Goal: Transaction & Acquisition: Purchase product/service

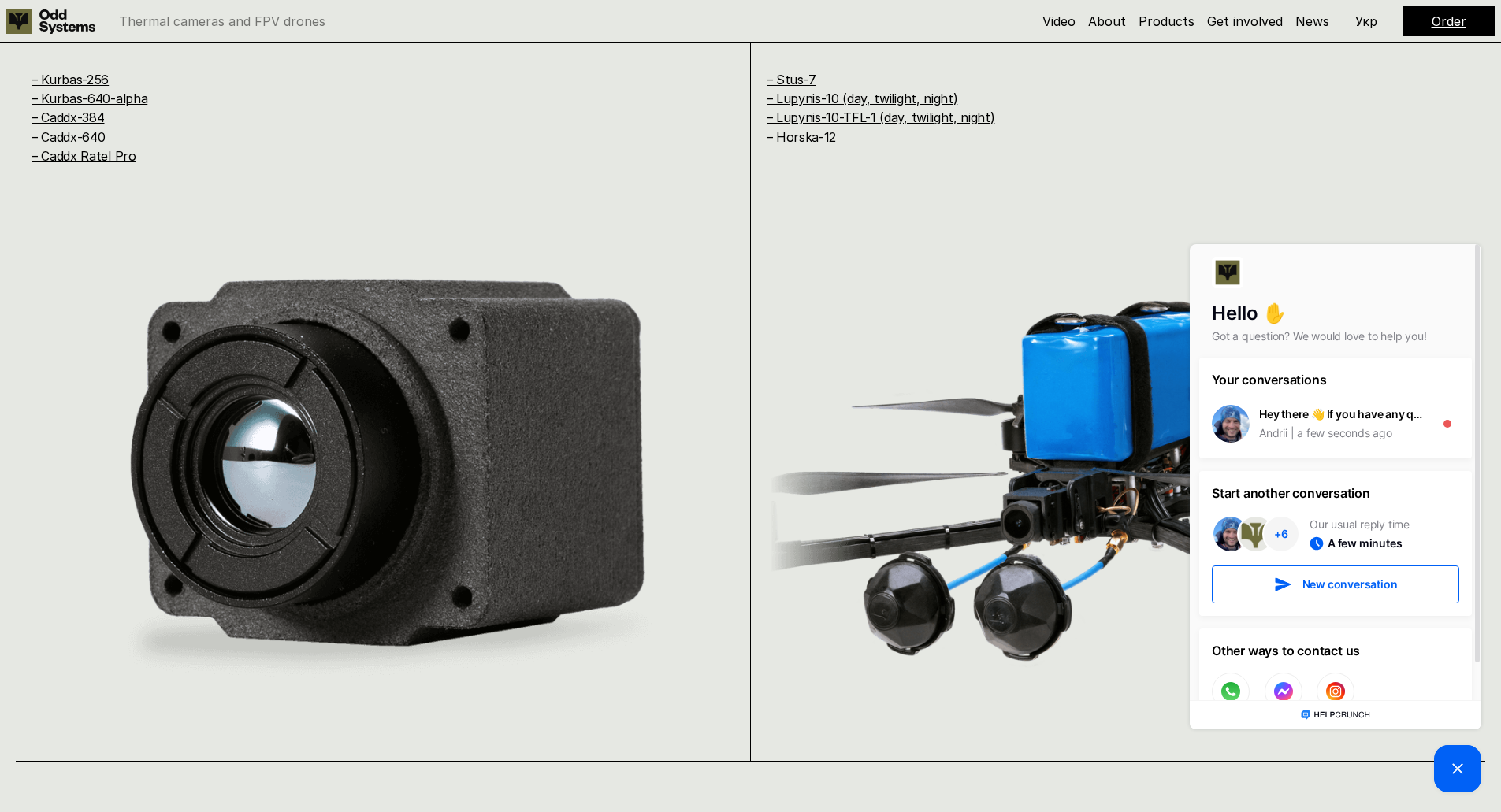
scroll to position [1671, 0]
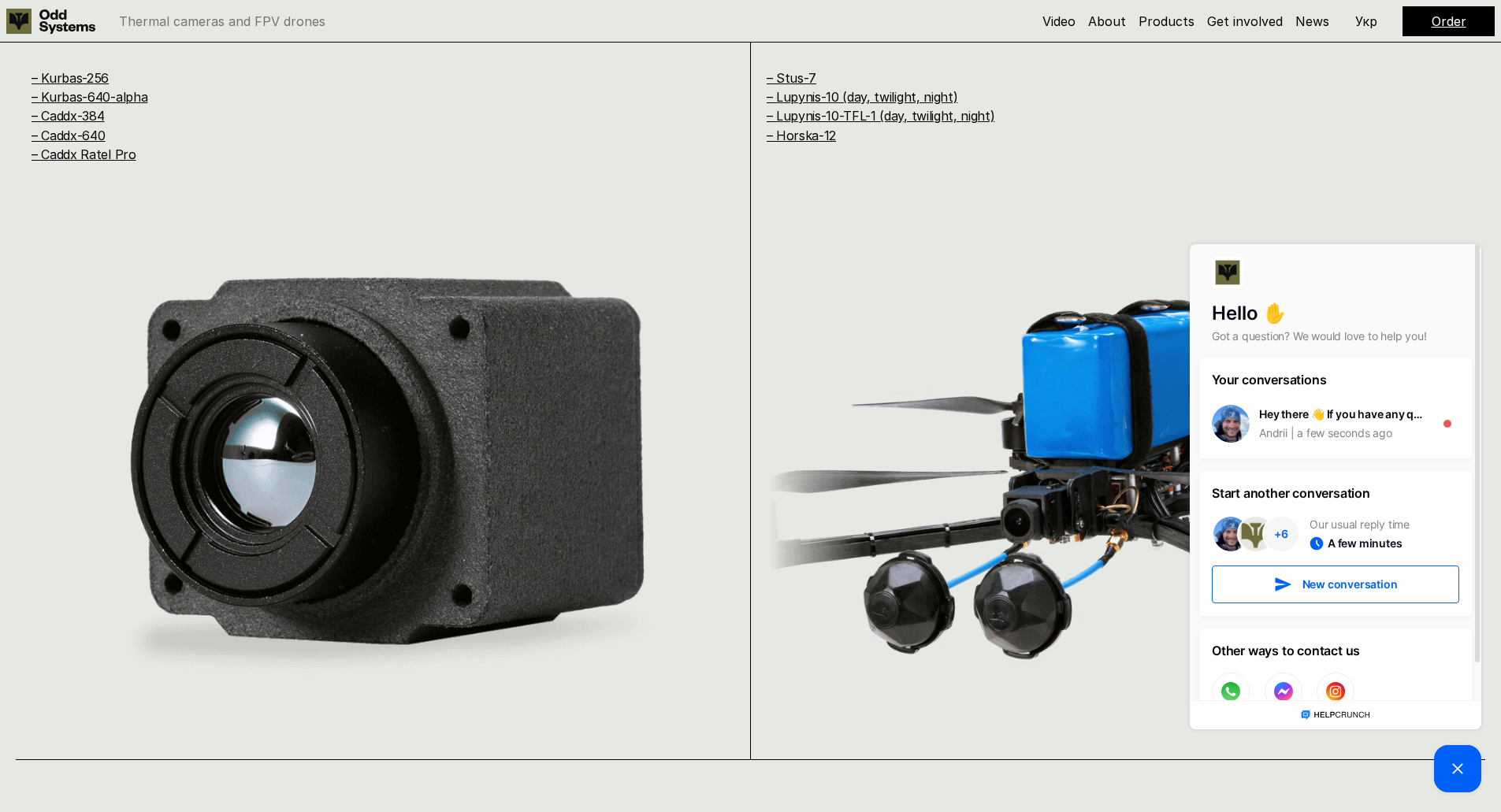
click at [1449, 776] on icon at bounding box center [1458, 768] width 19 height 19
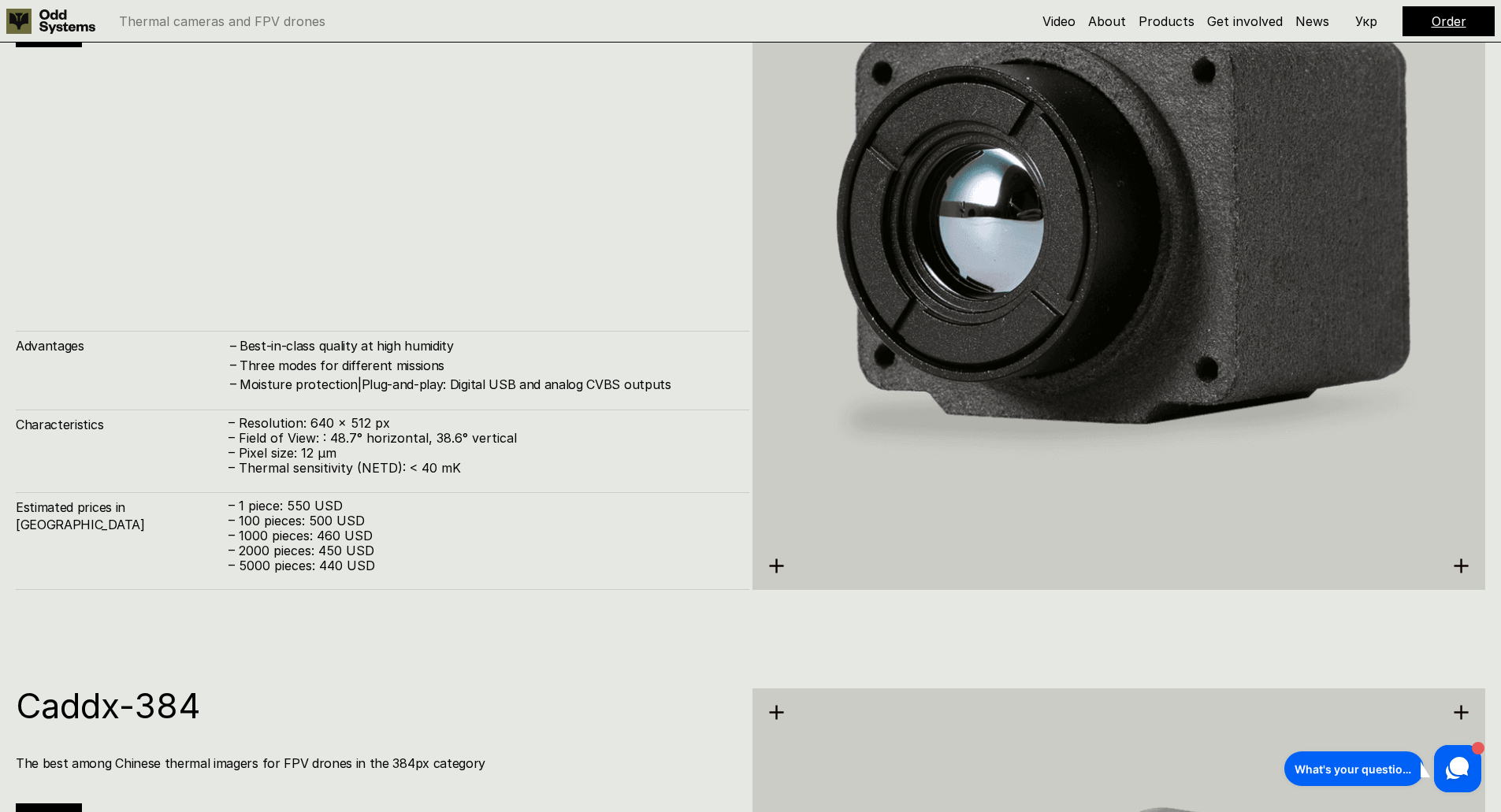
scroll to position [8659, 0]
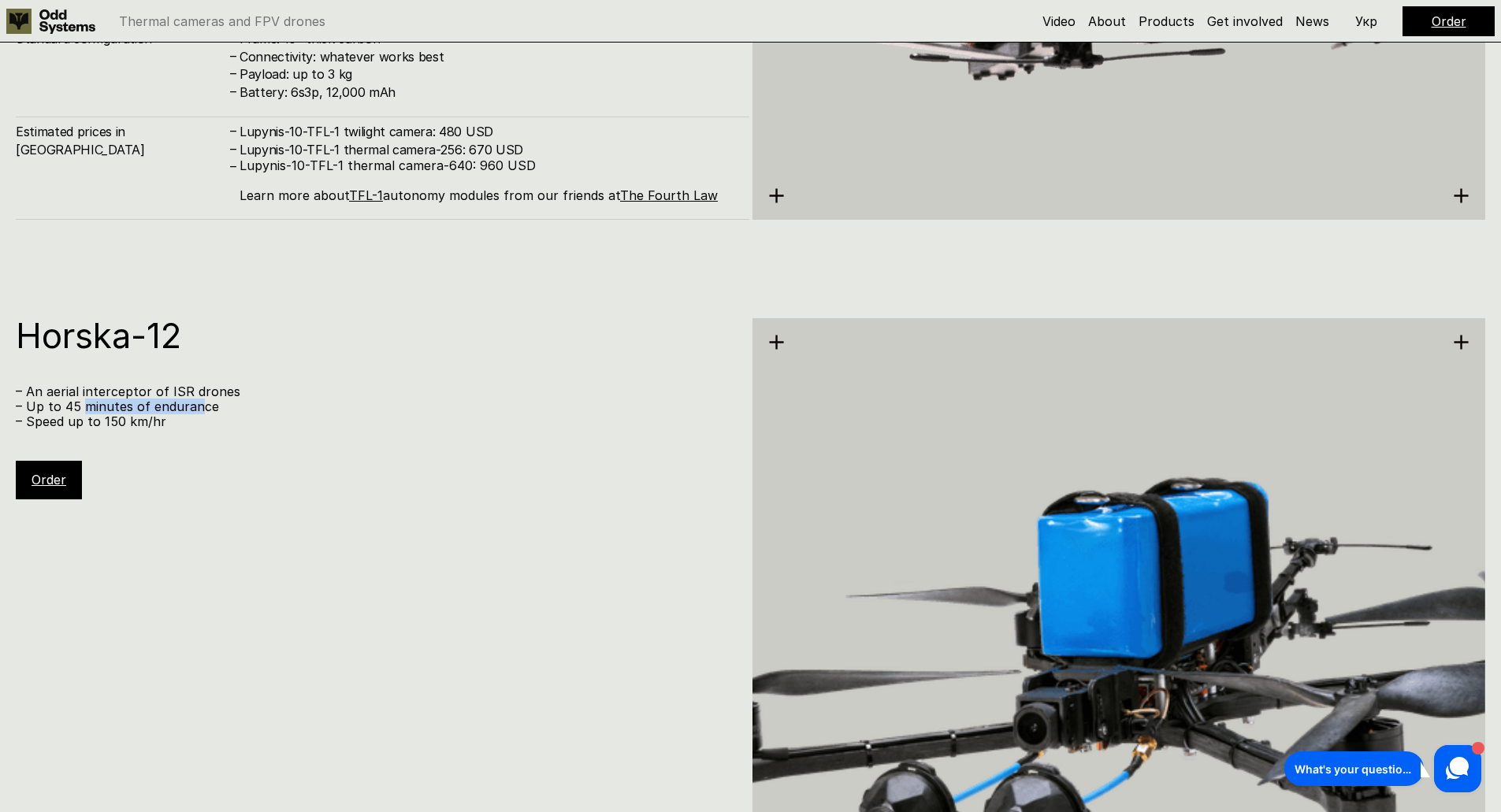
drag, startPoint x: 82, startPoint y: 405, endPoint x: 196, endPoint y: 413, distance: 114.3
click at [196, 413] on p "– Up to 45 minutes of endurance" at bounding box center [375, 406] width 718 height 15
drag, startPoint x: 108, startPoint y: 424, endPoint x: 193, endPoint y: 422, distance: 85.0
click at [193, 422] on p "– Speed up to 150 km/hr" at bounding box center [375, 422] width 718 height 15
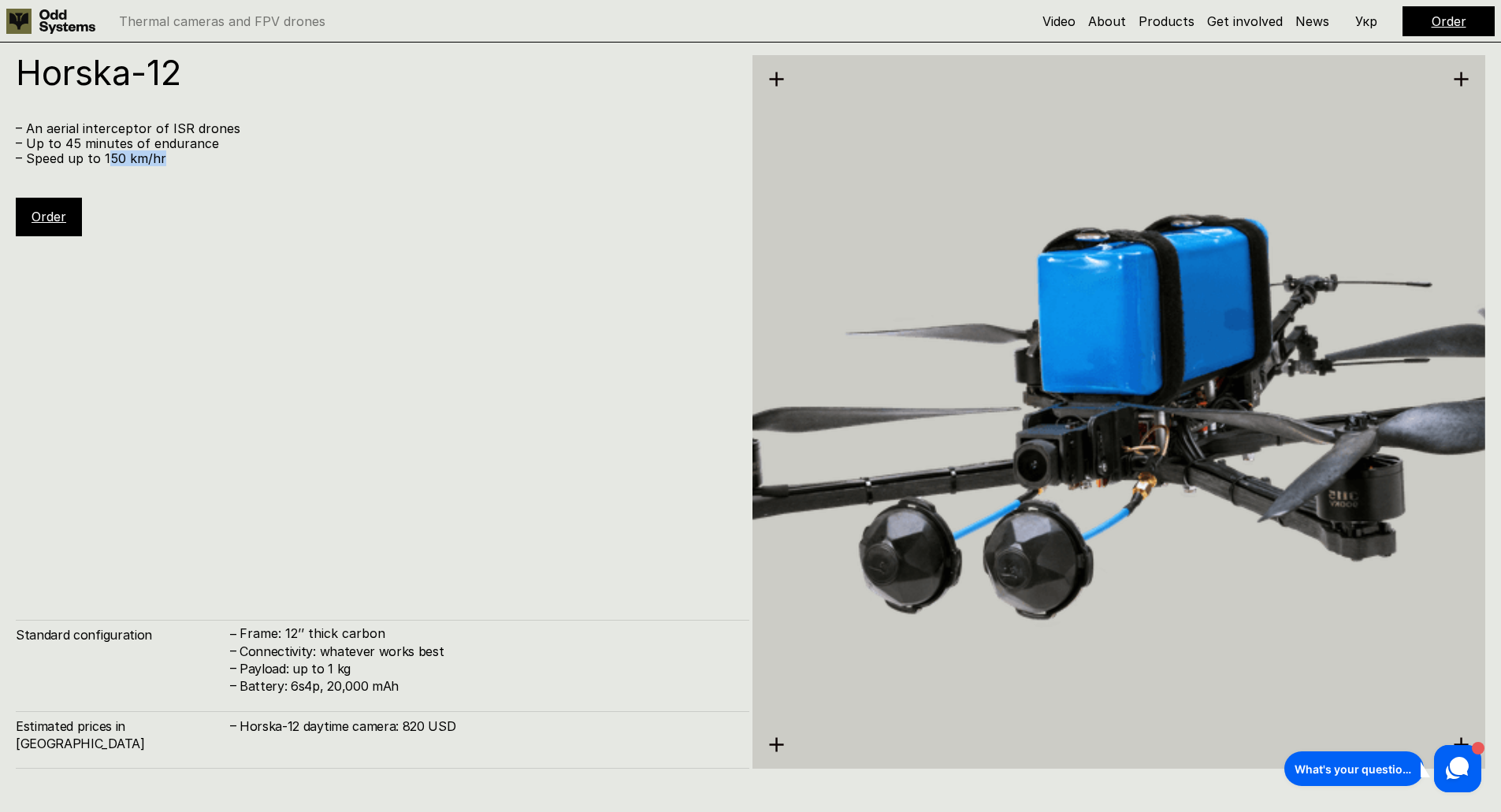
scroll to position [8924, 0]
click at [75, 244] on div "Horska-12 – An aerial interceptor of ISR drones – Up to 45 minutes of endurance…" at bounding box center [382, 411] width 734 height 714
click at [58, 223] on link "Order" at bounding box center [49, 216] width 35 height 16
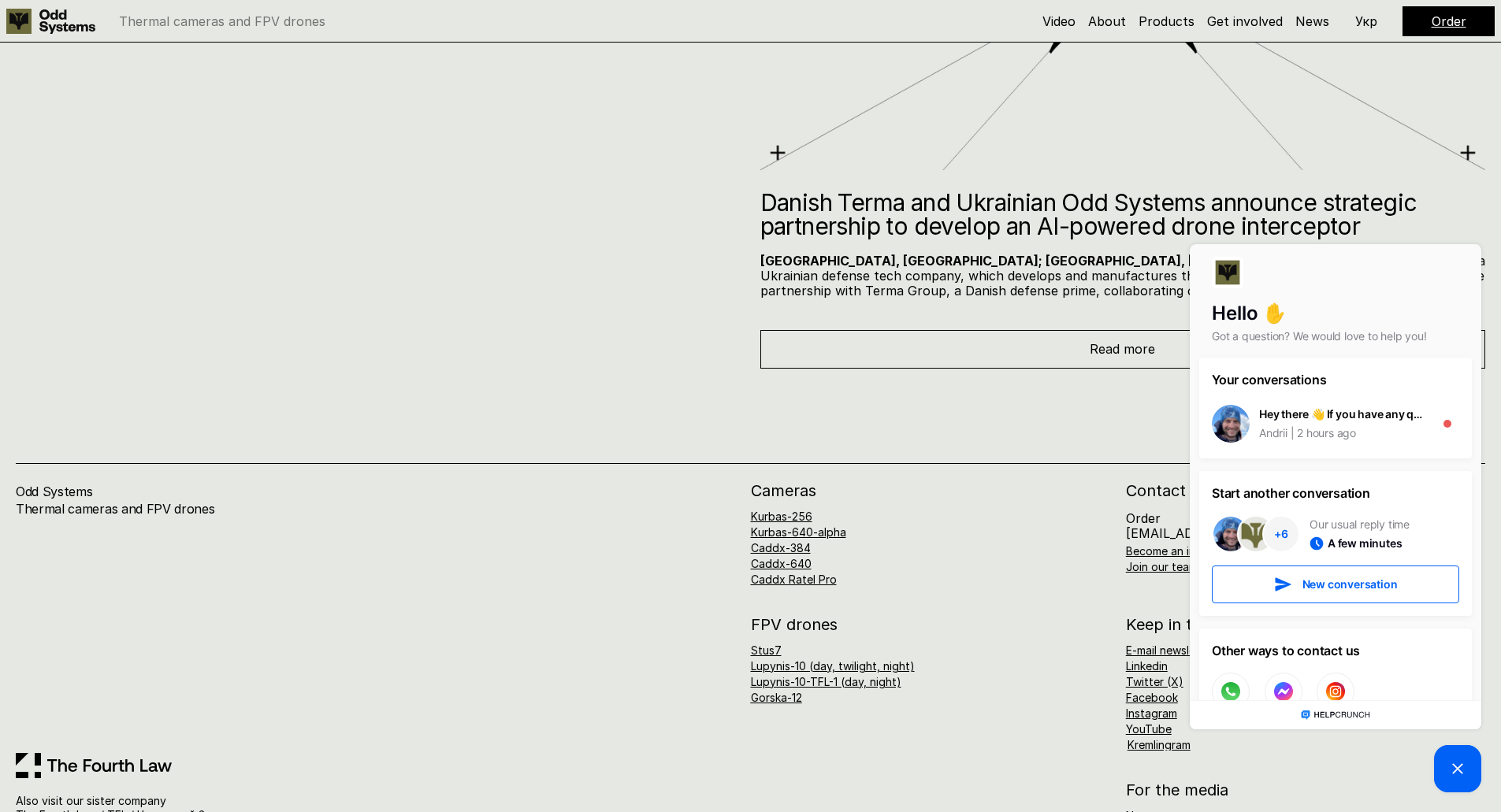
scroll to position [11009, 0]
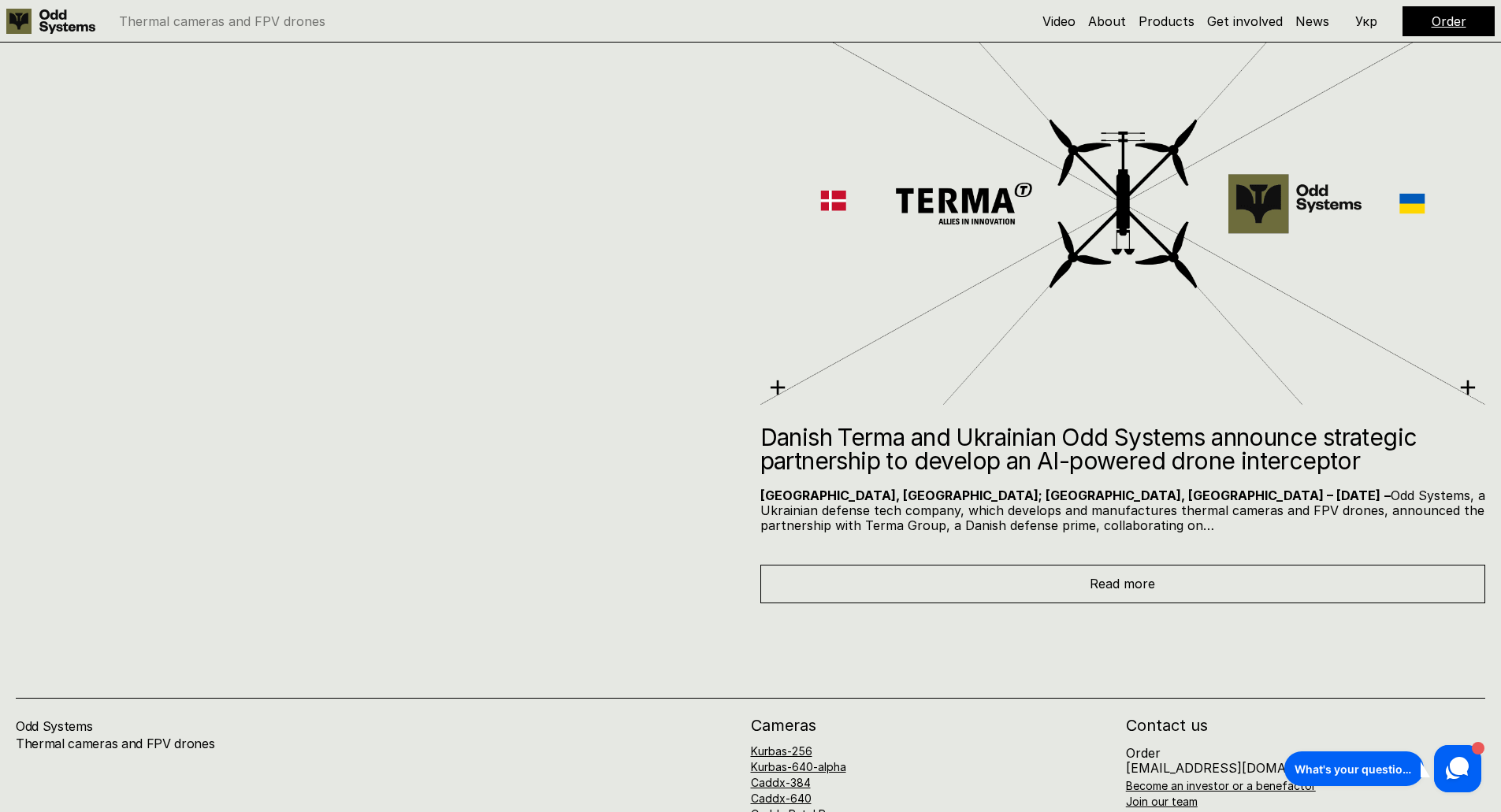
scroll to position [11032, 0]
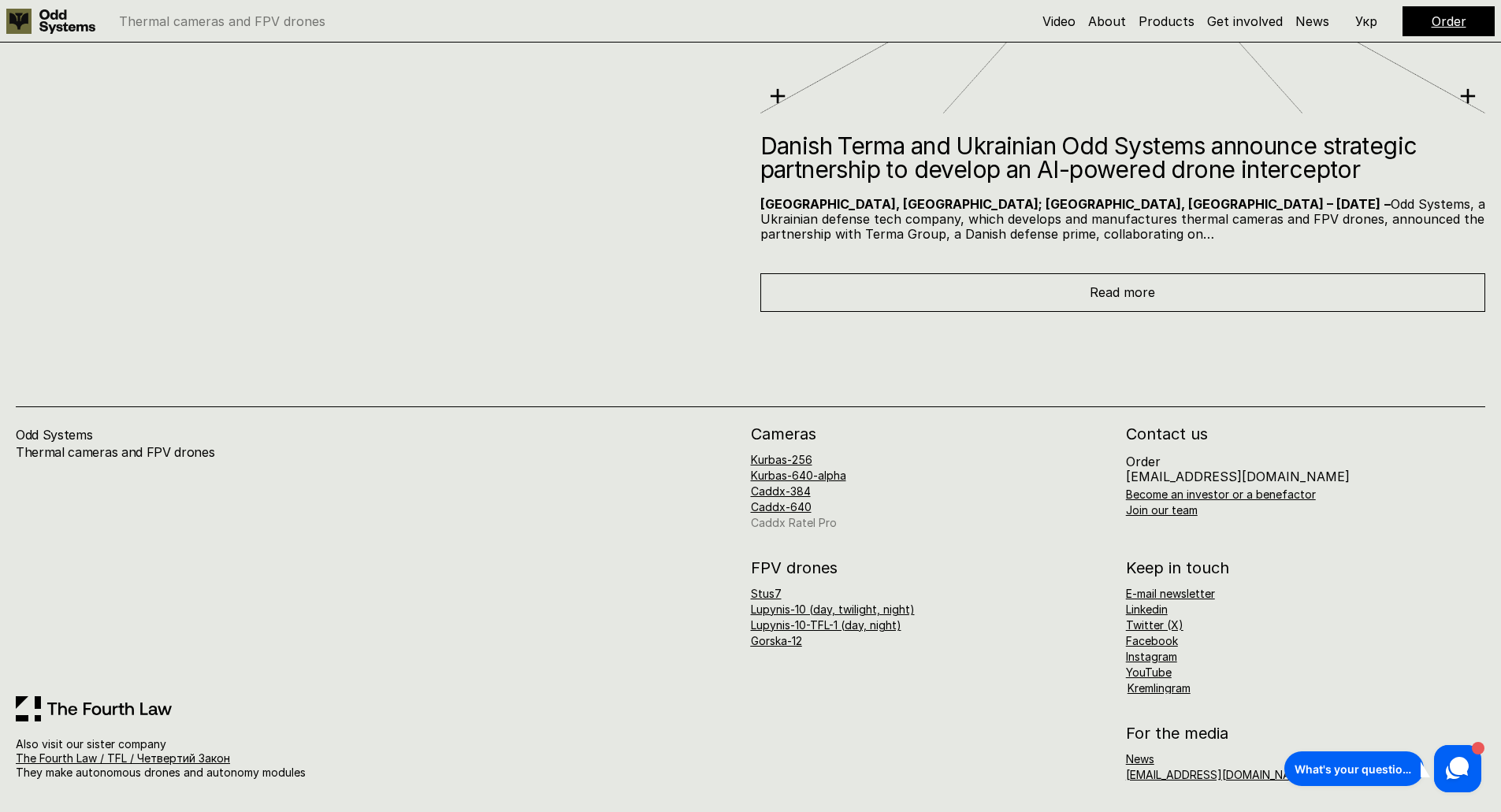
click at [799, 525] on link "Caddx Ratel Pro" at bounding box center [794, 522] width 86 height 14
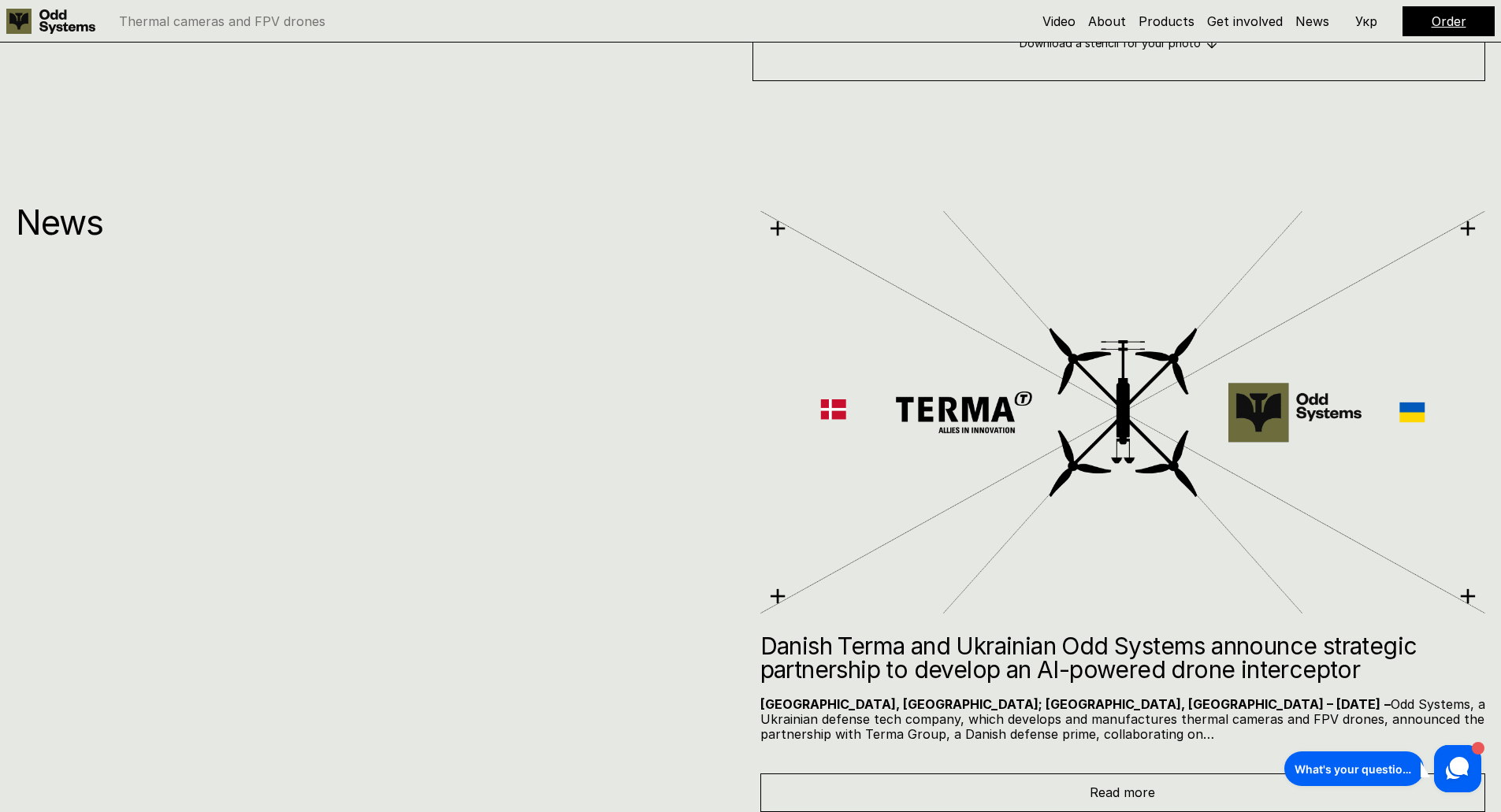
scroll to position [11032, 0]
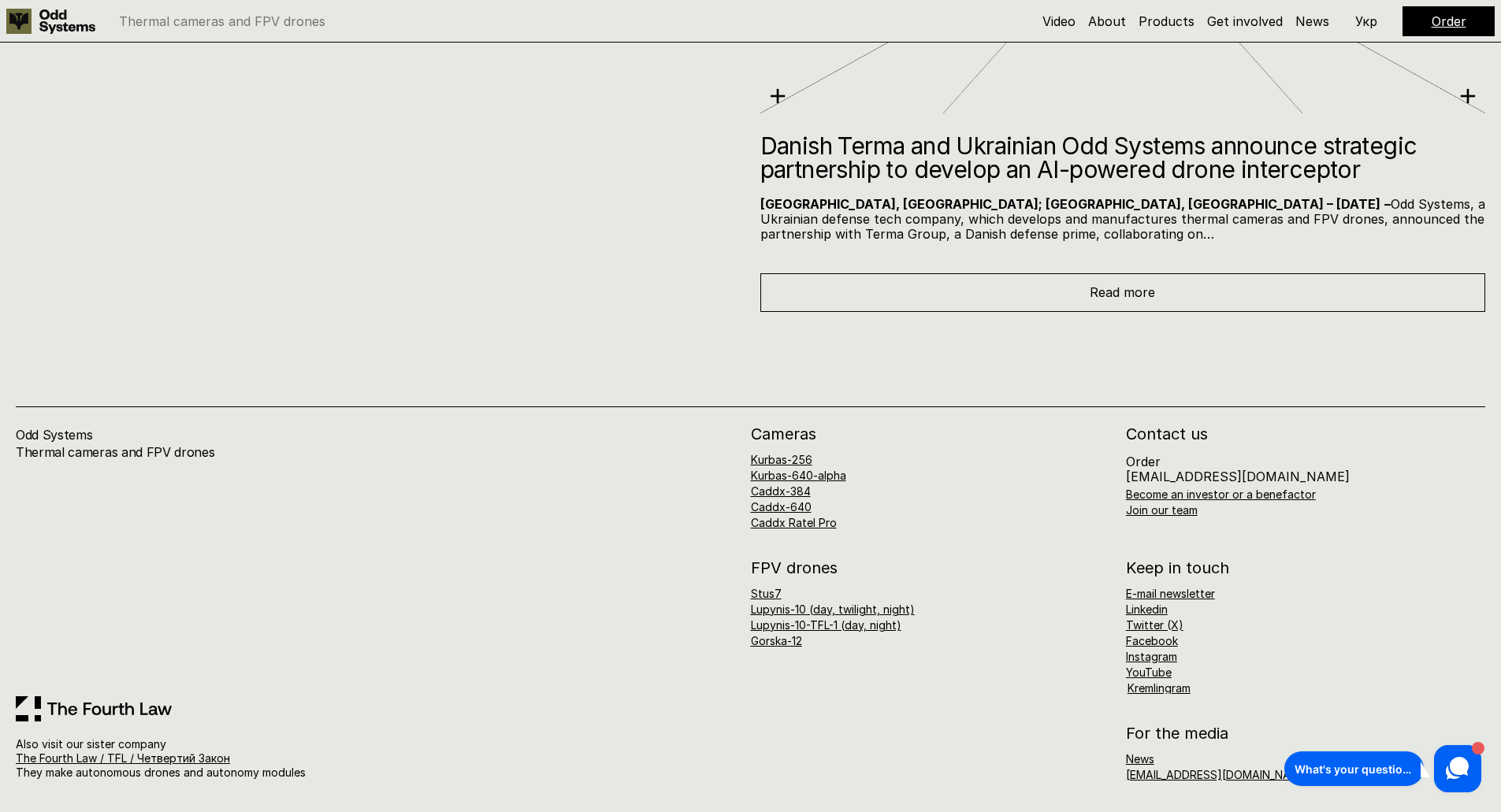
click at [811, 607] on link "Lupynis-10 (day, twilight, night)" at bounding box center [833, 609] width 164 height 14
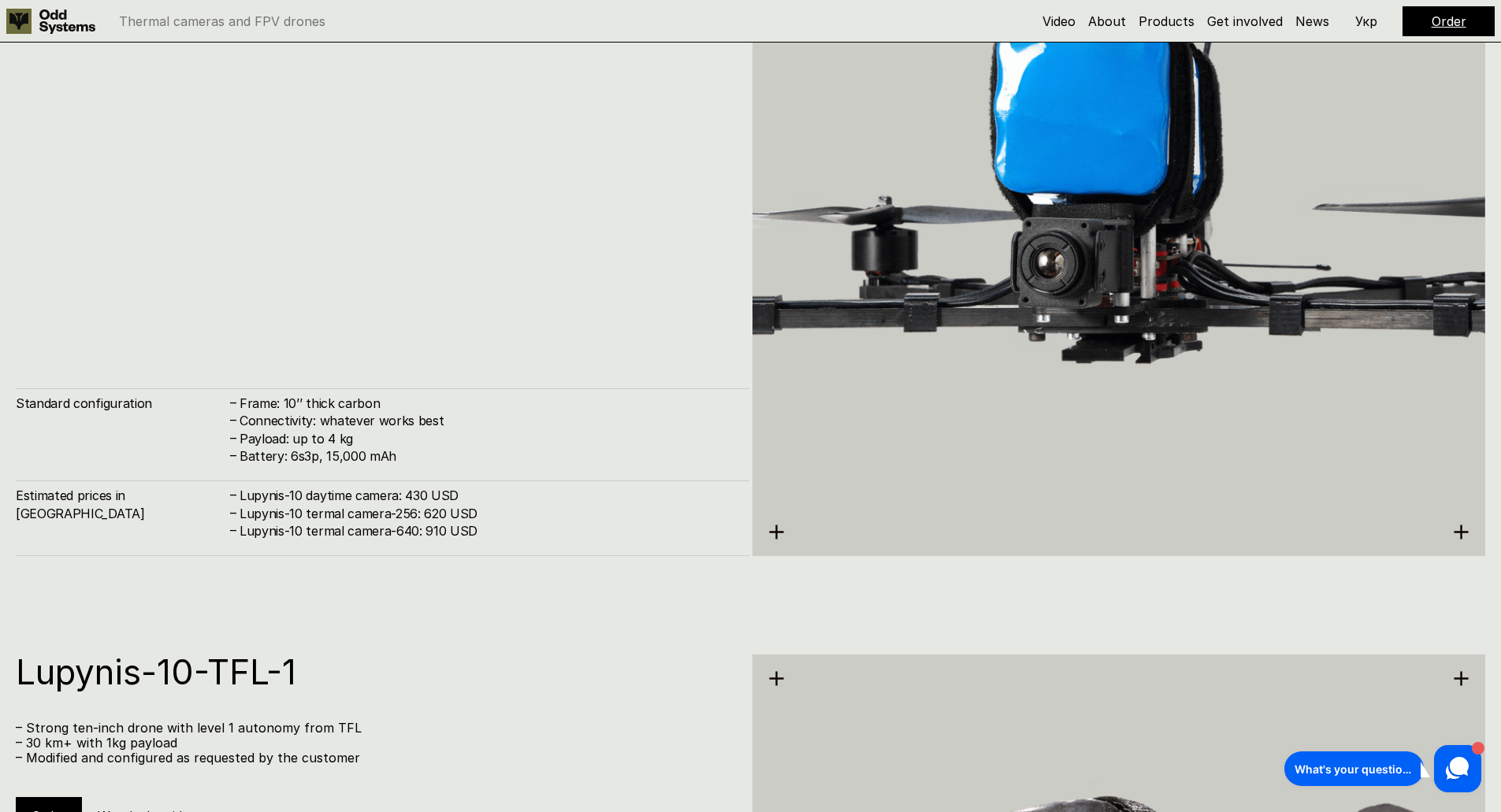
scroll to position [7302, 0]
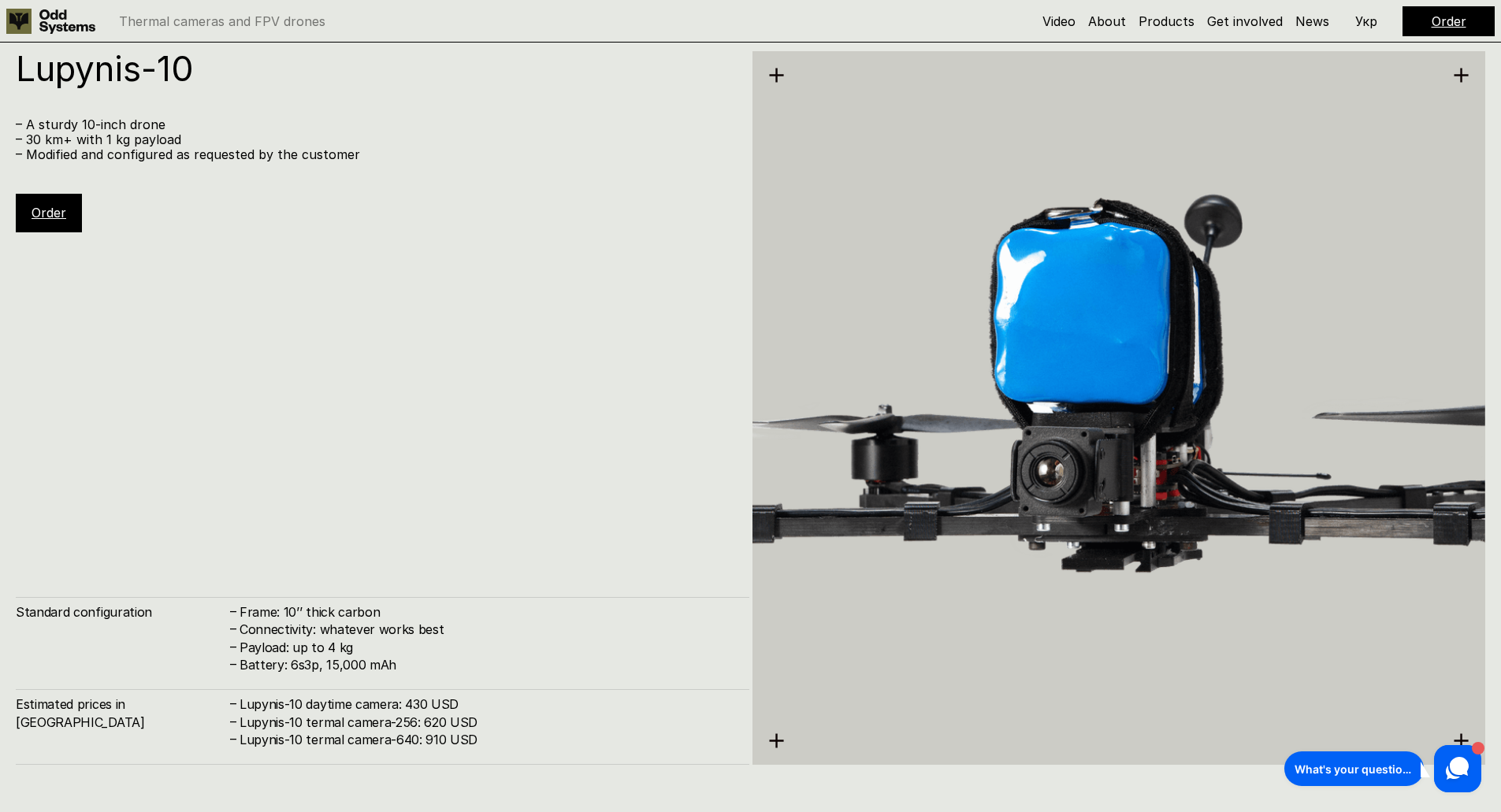
click at [48, 214] on link "Order" at bounding box center [49, 212] width 35 height 16
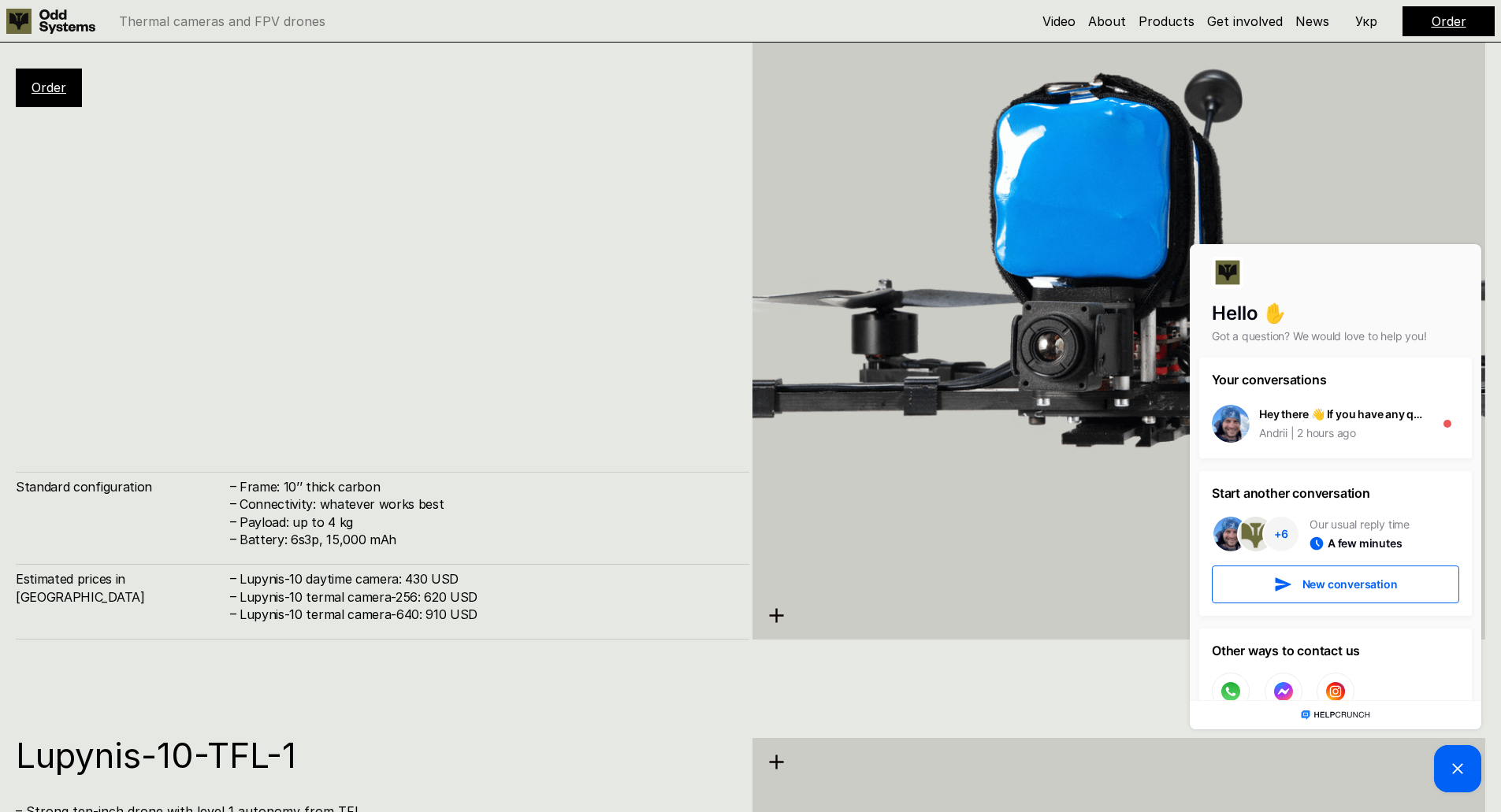
scroll to position [7428, 0]
drag, startPoint x: 297, startPoint y: 498, endPoint x: 454, endPoint y: 507, distance: 157.3
click at [454, 507] on h4 "Connectivity: whatever works best" at bounding box center [487, 503] width 494 height 17
drag, startPoint x: 287, startPoint y: 523, endPoint x: 364, endPoint y: 522, distance: 77.0
click at [364, 522] on h4 "Payload: up to 4 kg" at bounding box center [487, 521] width 494 height 17
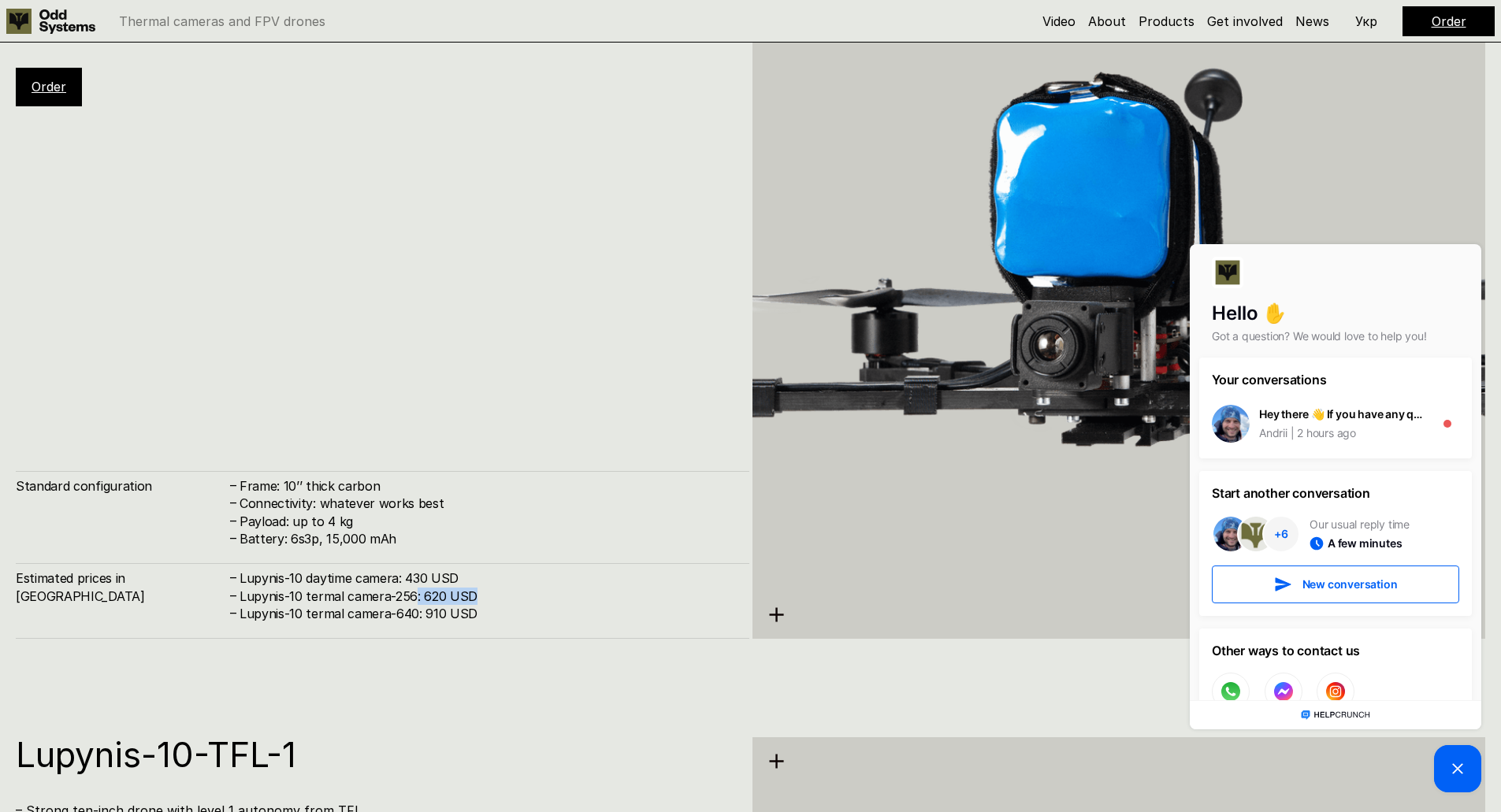
drag, startPoint x: 415, startPoint y: 589, endPoint x: 501, endPoint y: 602, distance: 87.0
click at [501, 602] on h4 "Lupynis-10 termal camera-256: 620 USD" at bounding box center [487, 595] width 494 height 17
click at [449, 603] on h4 "Lupynis-10 termal camera-256: 620 USD" at bounding box center [487, 595] width 494 height 17
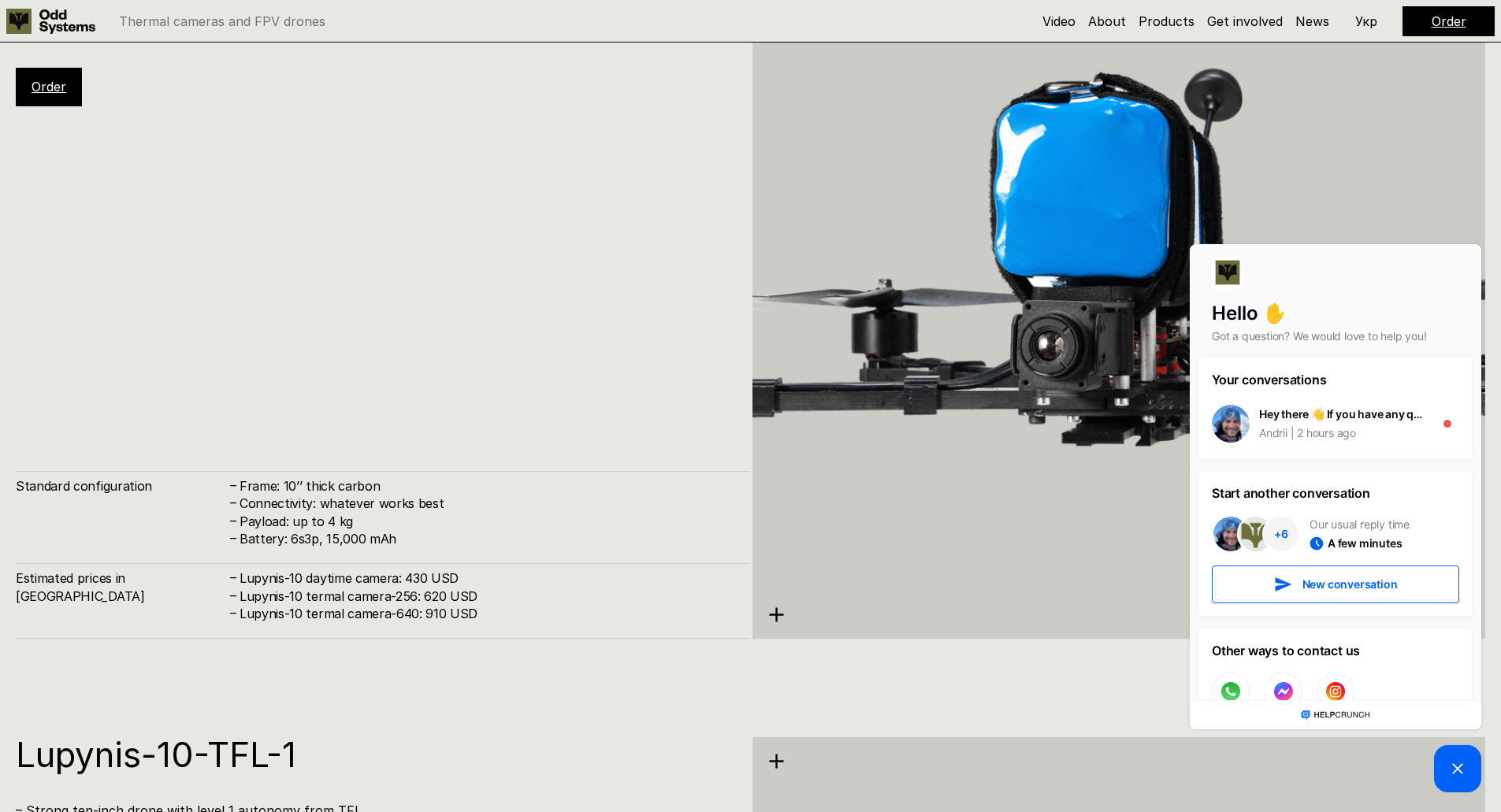
click at [441, 609] on h4 "Lupynis-10 termal camera-640: 910 USD" at bounding box center [487, 613] width 494 height 17
click at [416, 610] on h4 "Lupynis-10 termal camera-640: 910 USD" at bounding box center [487, 613] width 494 height 17
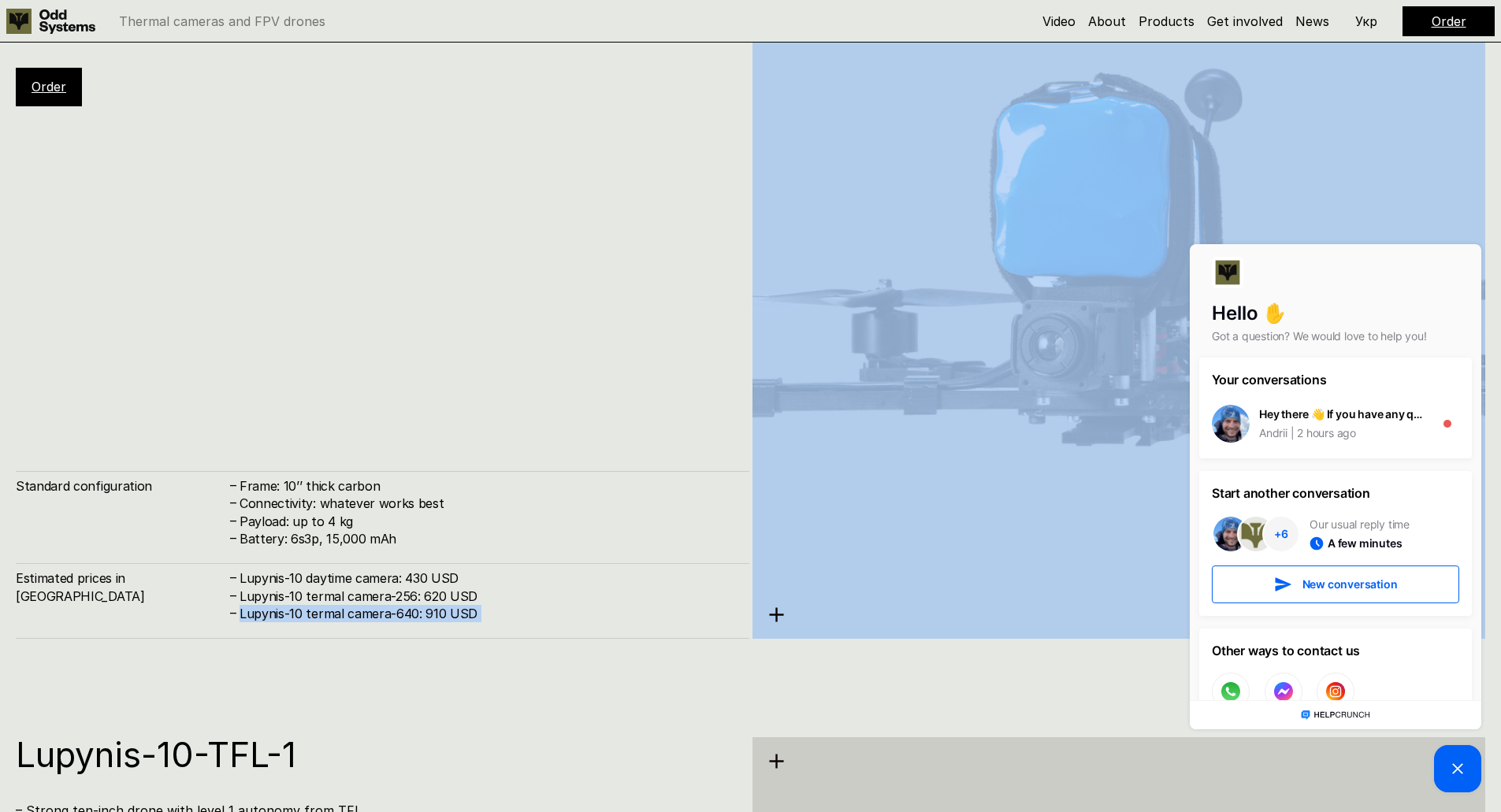
click at [416, 610] on h4 "Lupynis-10 termal camera-640: 910 USD" at bounding box center [487, 613] width 494 height 17
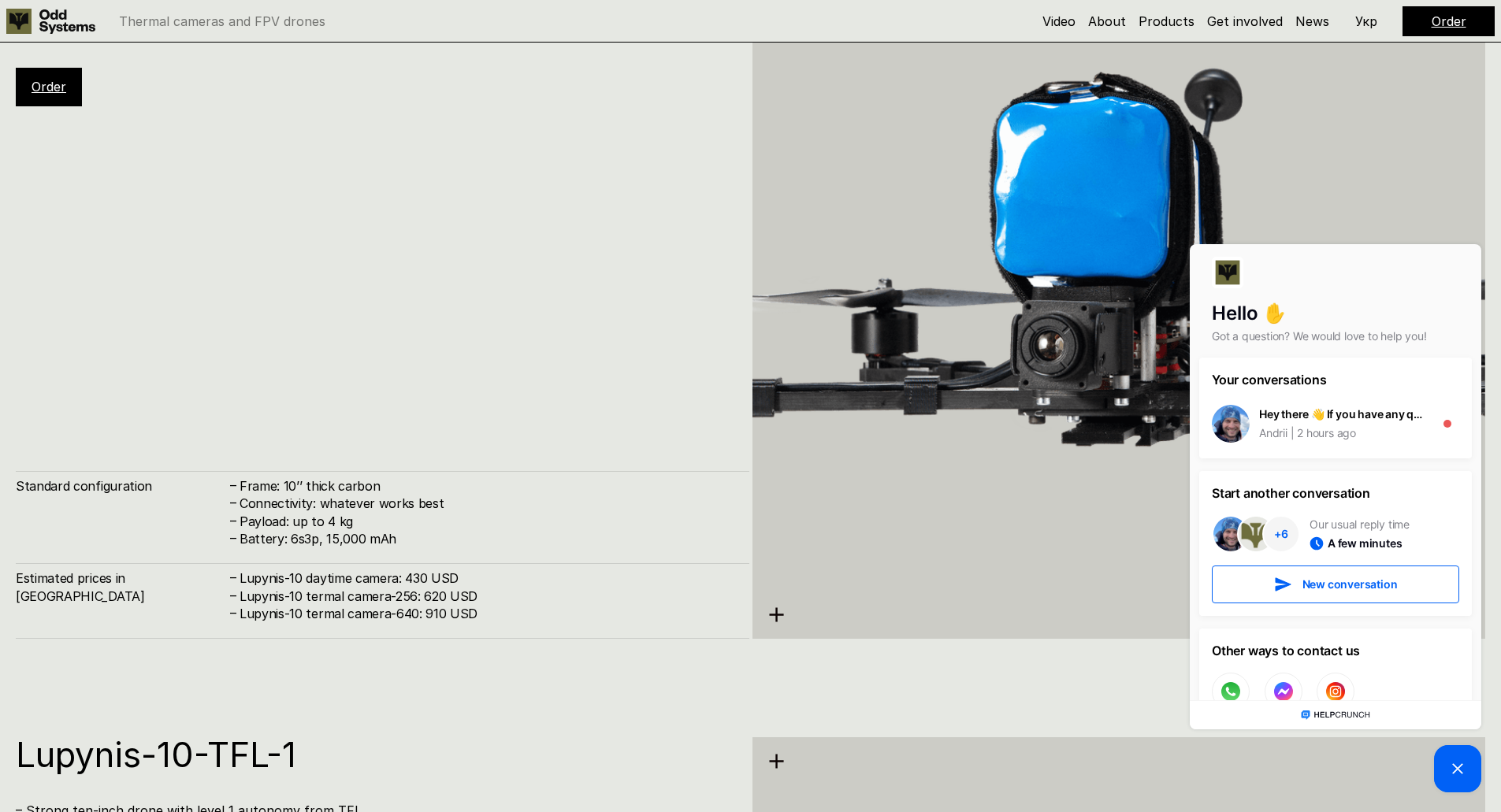
click at [450, 594] on h4 "Lupynis-10 termal camera-256: 620 USD" at bounding box center [487, 595] width 494 height 17
click at [440, 574] on h4 "Lupynis-10 daytime camera: 430 USD" at bounding box center [487, 578] width 494 height 17
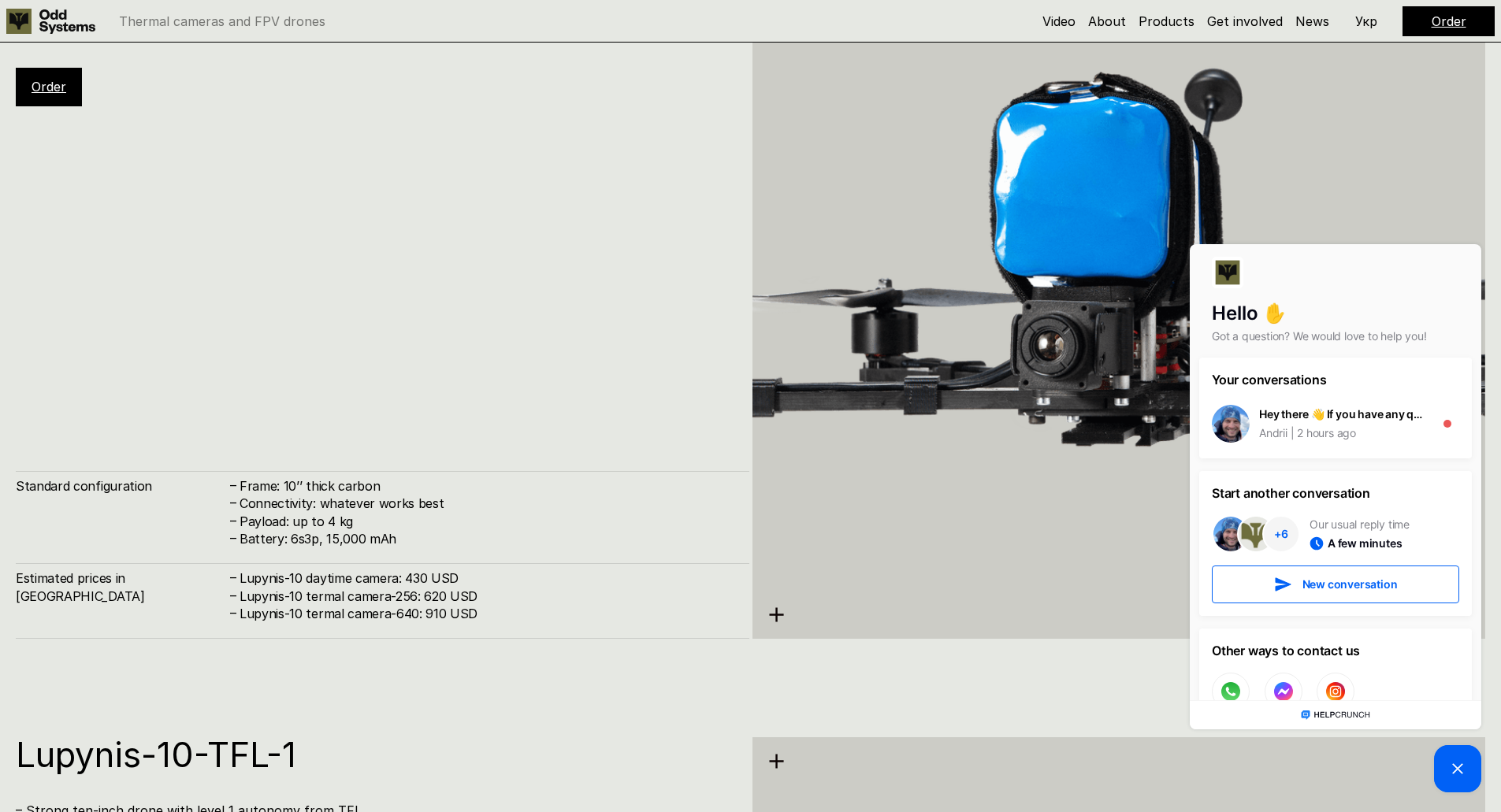
click at [441, 536] on h4 "Battery: 6s3p, 15,000 mAh" at bounding box center [487, 539] width 494 height 17
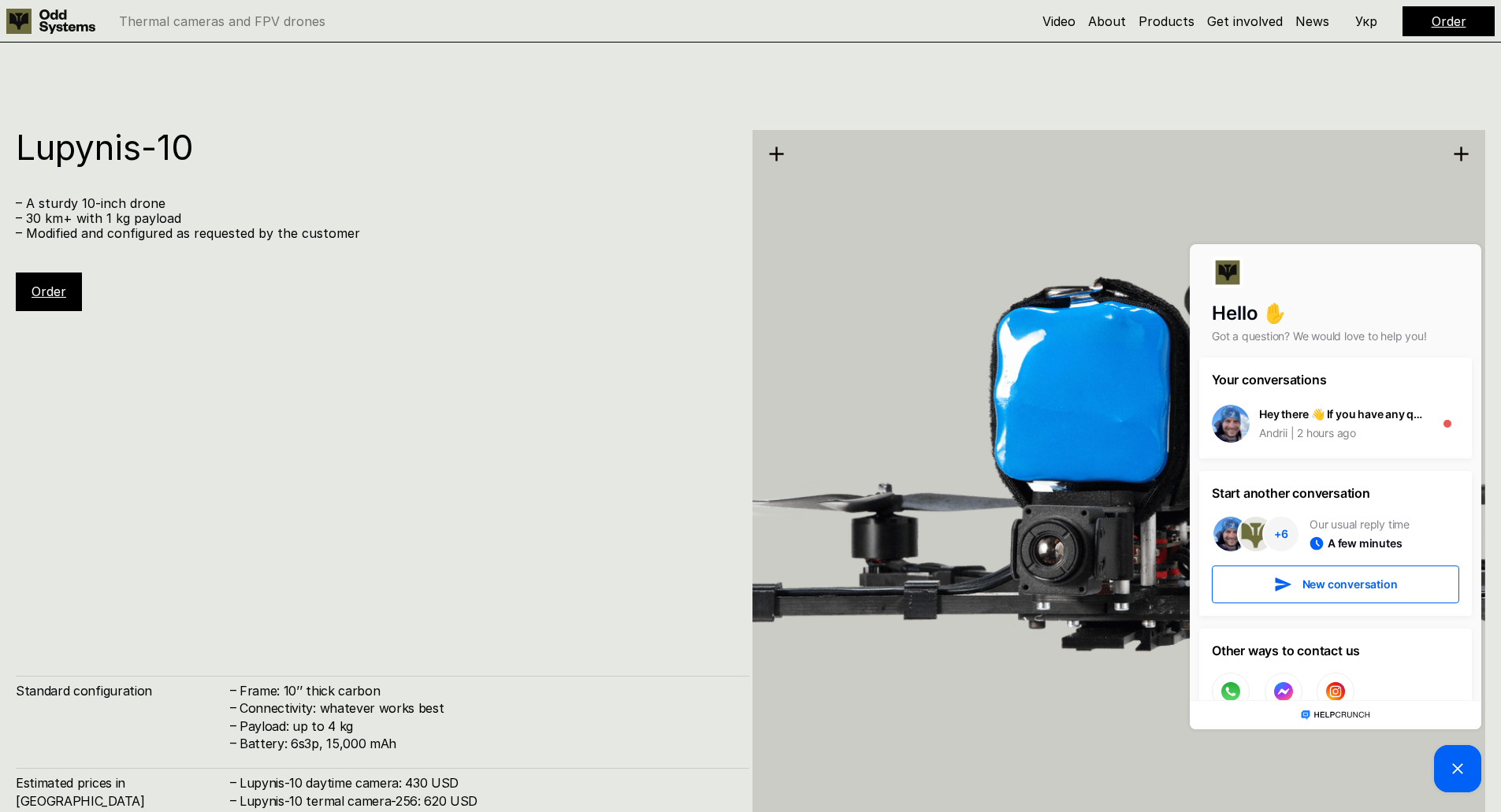
scroll to position [7282, 0]
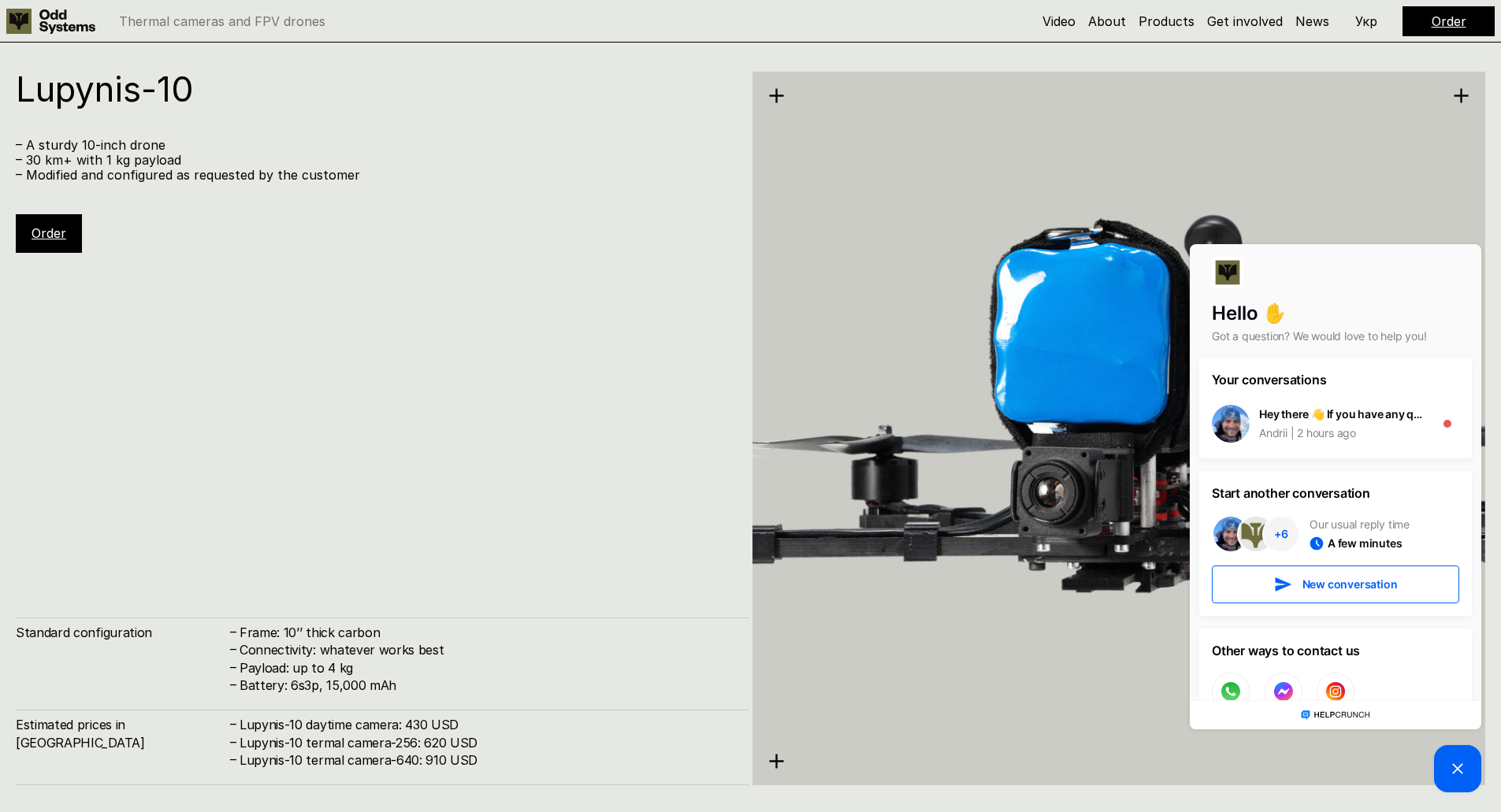
click at [1446, 787] on picture at bounding box center [1458, 769] width 48 height 48
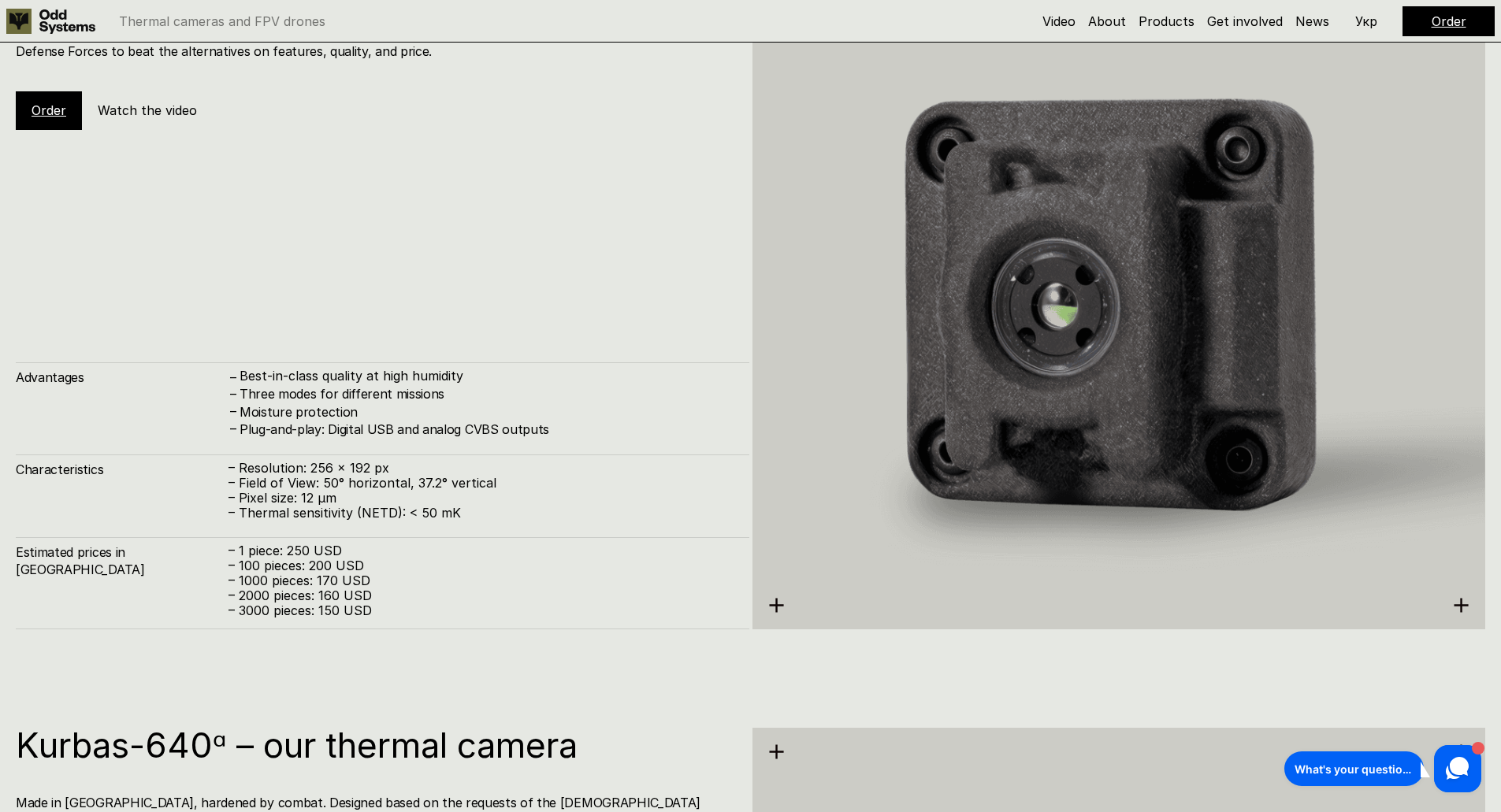
scroll to position [2567, 0]
click at [1068, 633] on div "Kurbas-256 – our thermal camera Made in [GEOGRAPHIC_DATA], hardened by combat. …" at bounding box center [750, 269] width 1501 height 812
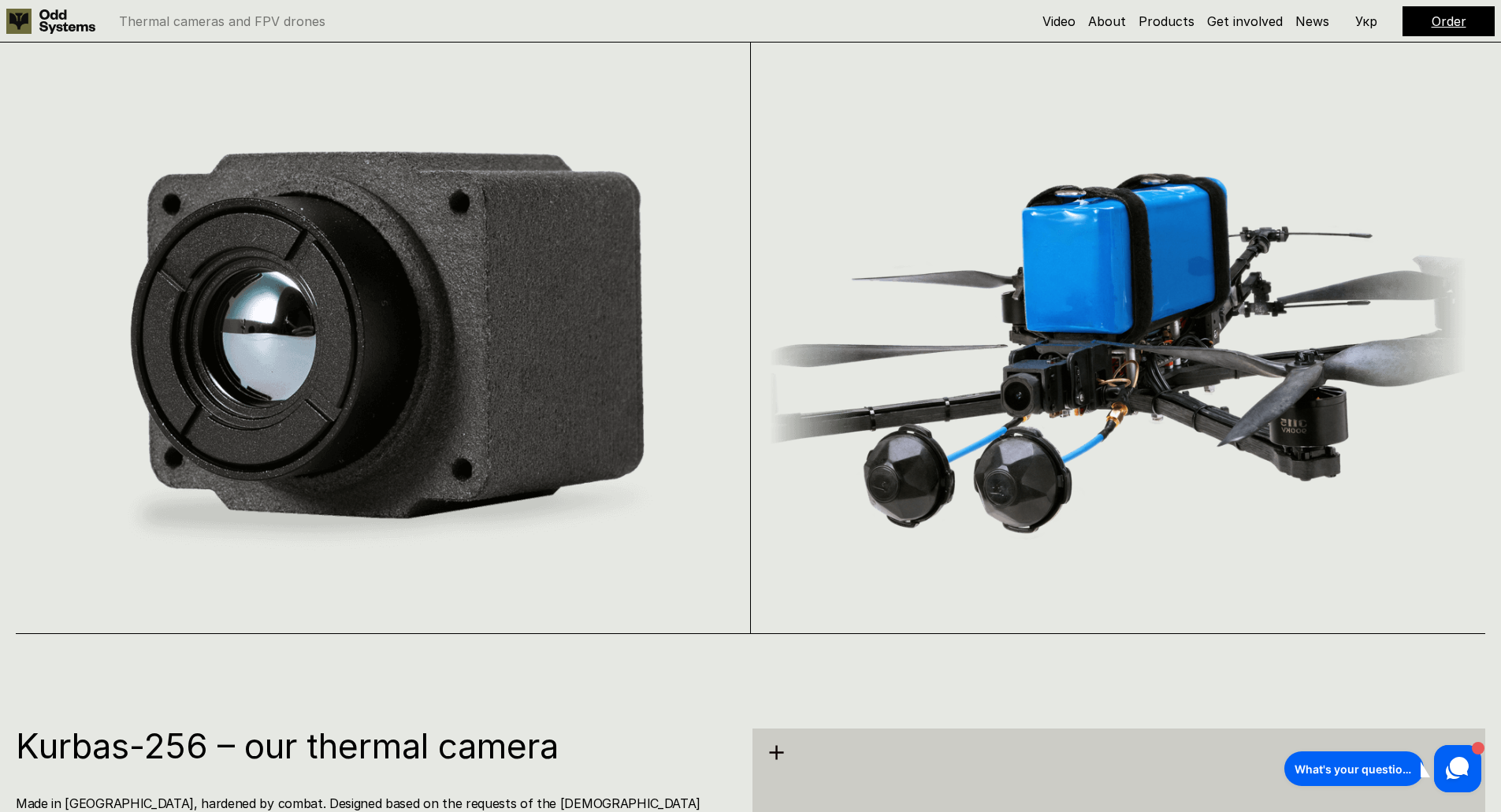
scroll to position [1797, 0]
